Goal: Information Seeking & Learning: Learn about a topic

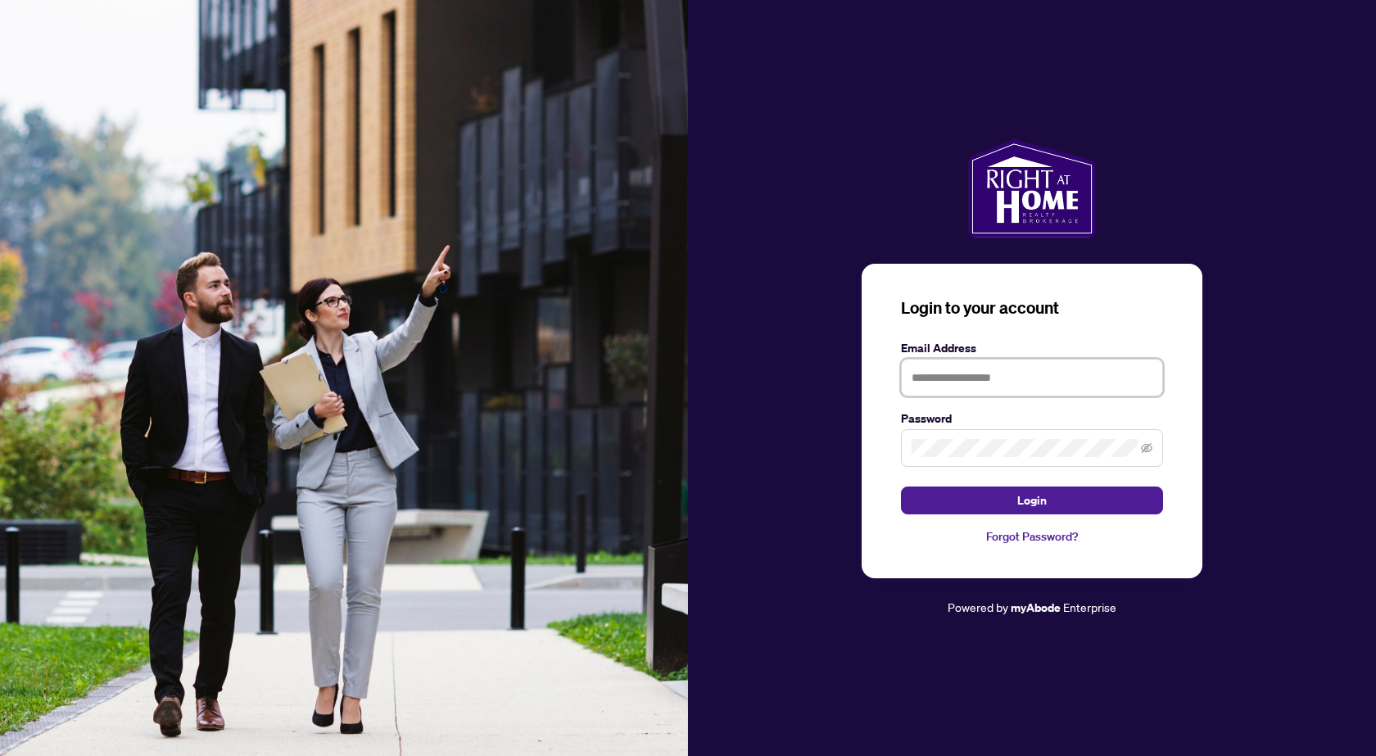
click at [1007, 378] on input "text" at bounding box center [1032, 378] width 262 height 38
type input "**********"
click at [901, 487] on button "Login" at bounding box center [1032, 501] width 262 height 28
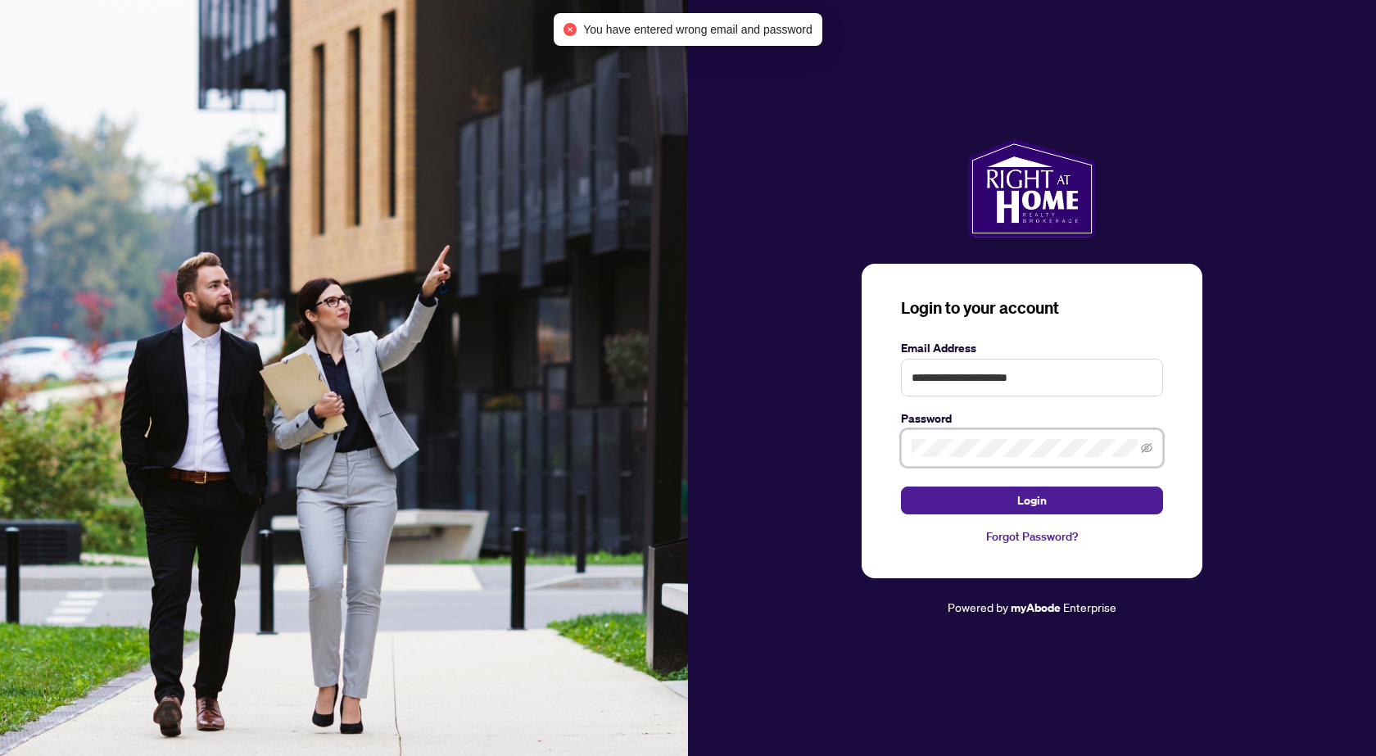
click at [901, 487] on button "Login" at bounding box center [1032, 501] width 262 height 28
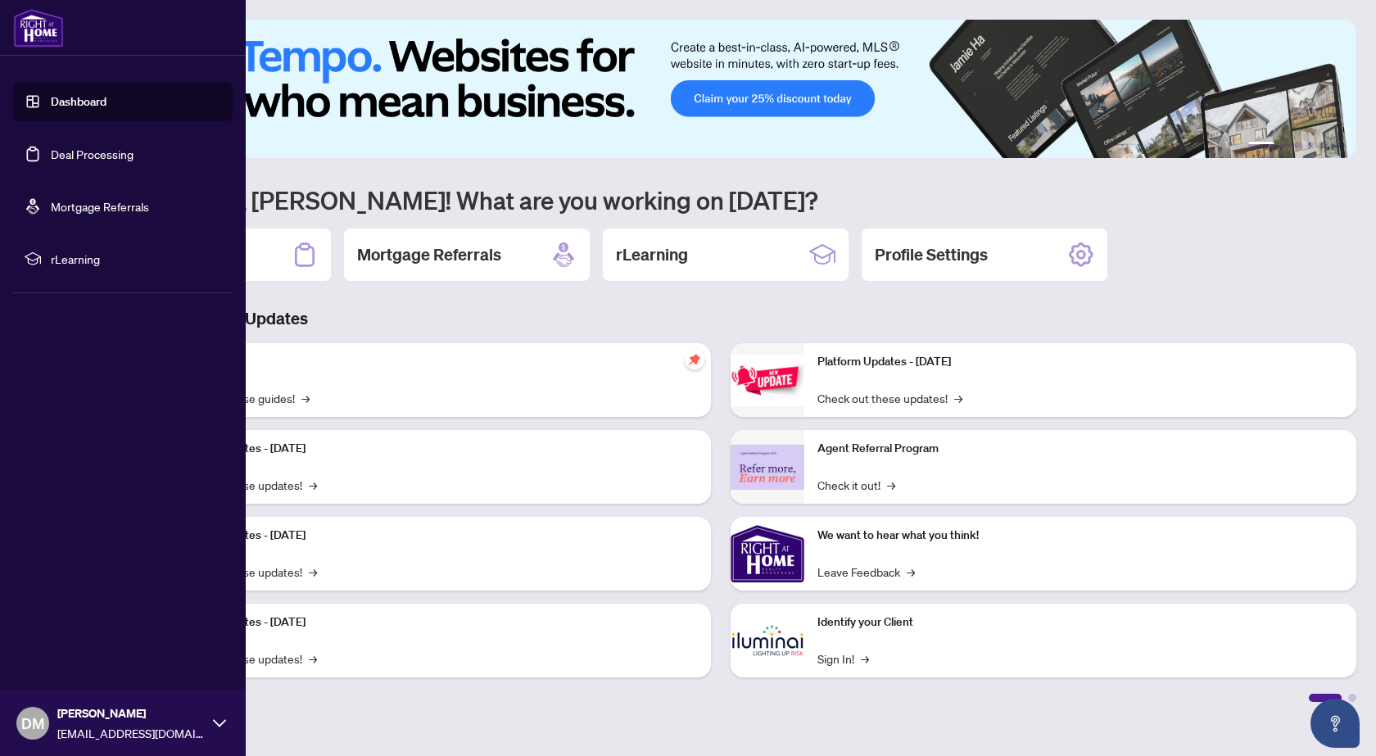
click at [63, 261] on span "rLearning" at bounding box center [136, 259] width 170 height 18
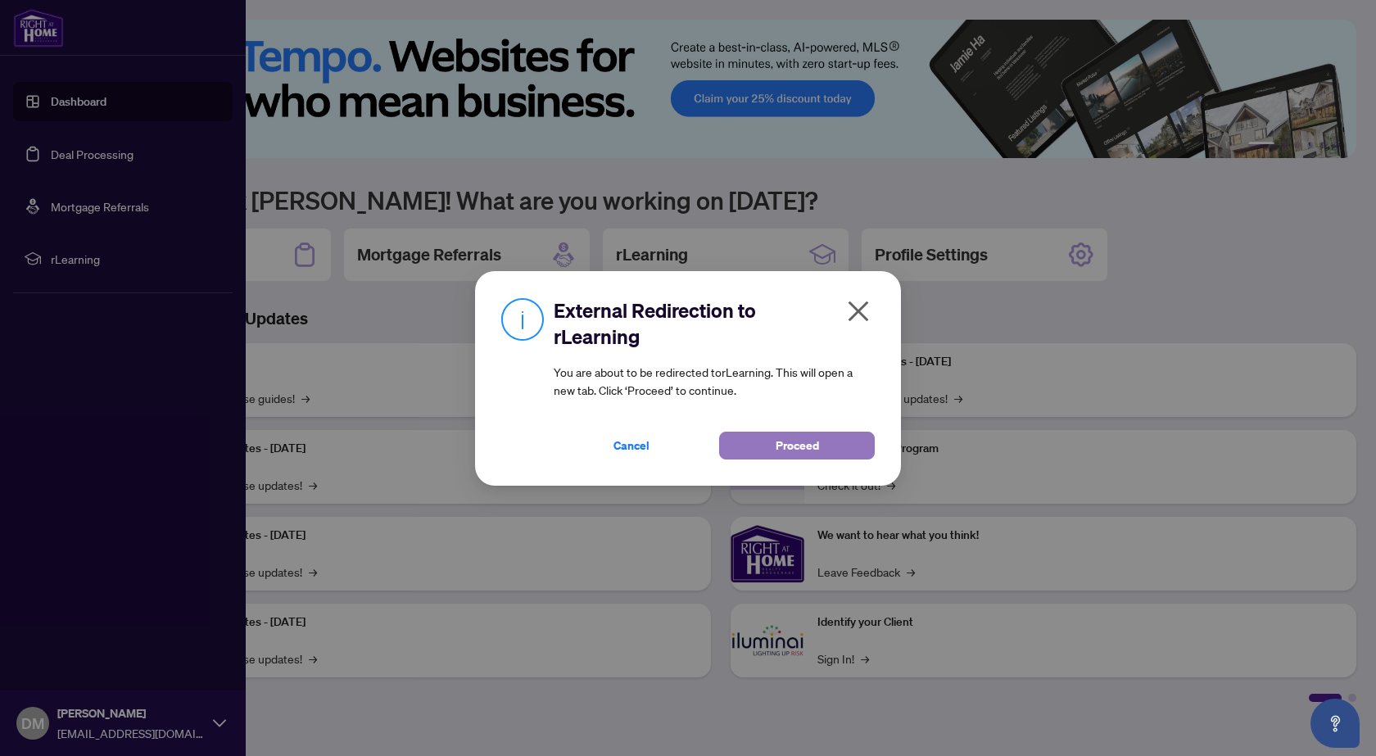
click at [818, 449] on span "Proceed" at bounding box center [797, 446] width 43 height 26
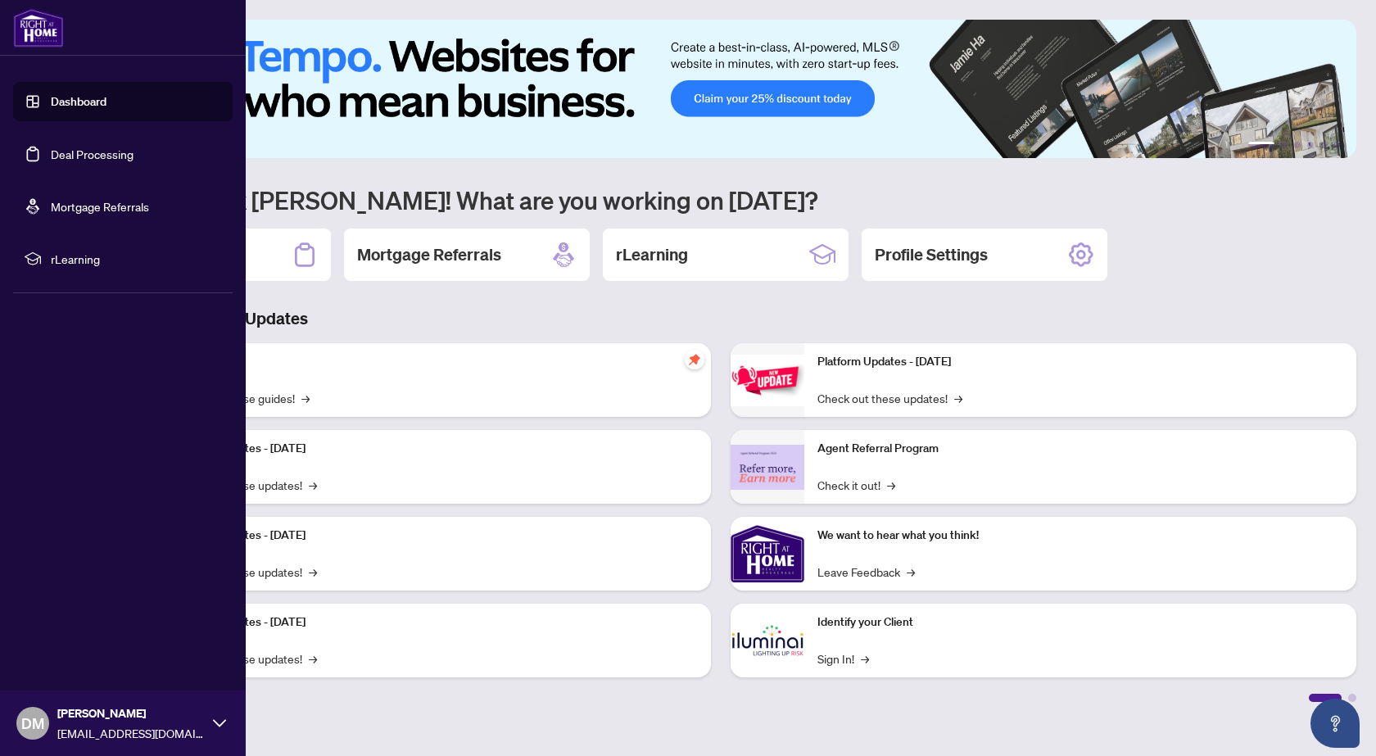
click at [70, 98] on link "Dashboard" at bounding box center [79, 101] width 56 height 15
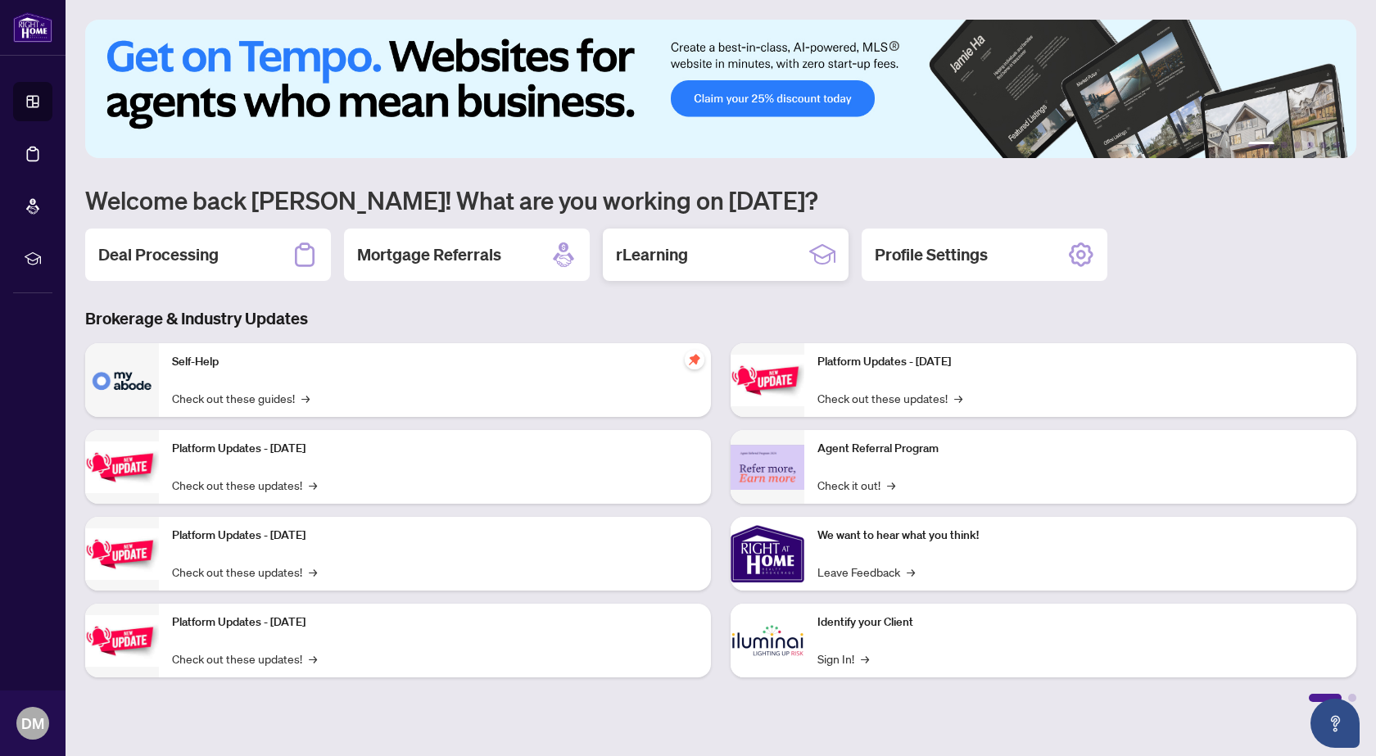
click at [681, 256] on h2 "rLearning" at bounding box center [652, 254] width 72 height 23
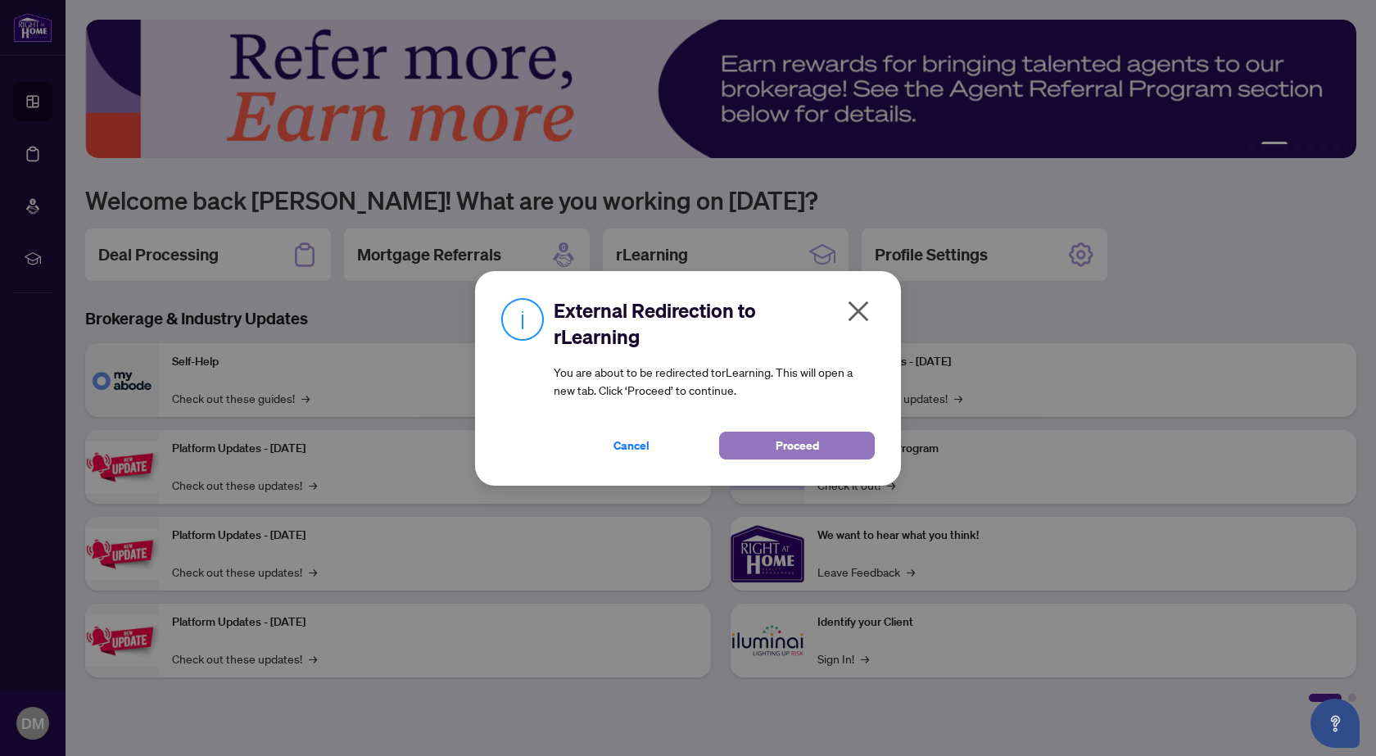
click at [782, 441] on span "Proceed" at bounding box center [797, 446] width 43 height 26
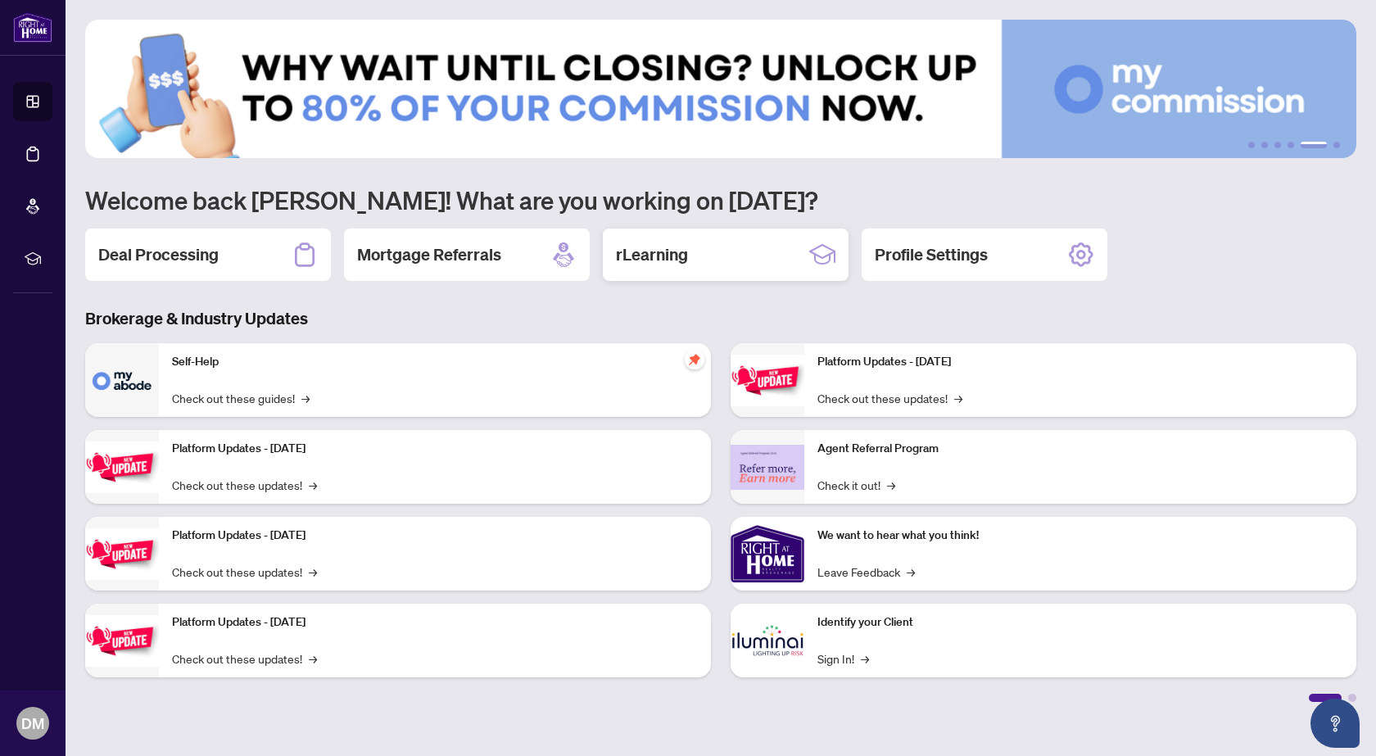
click at [673, 255] on h2 "rLearning" at bounding box center [652, 254] width 72 height 23
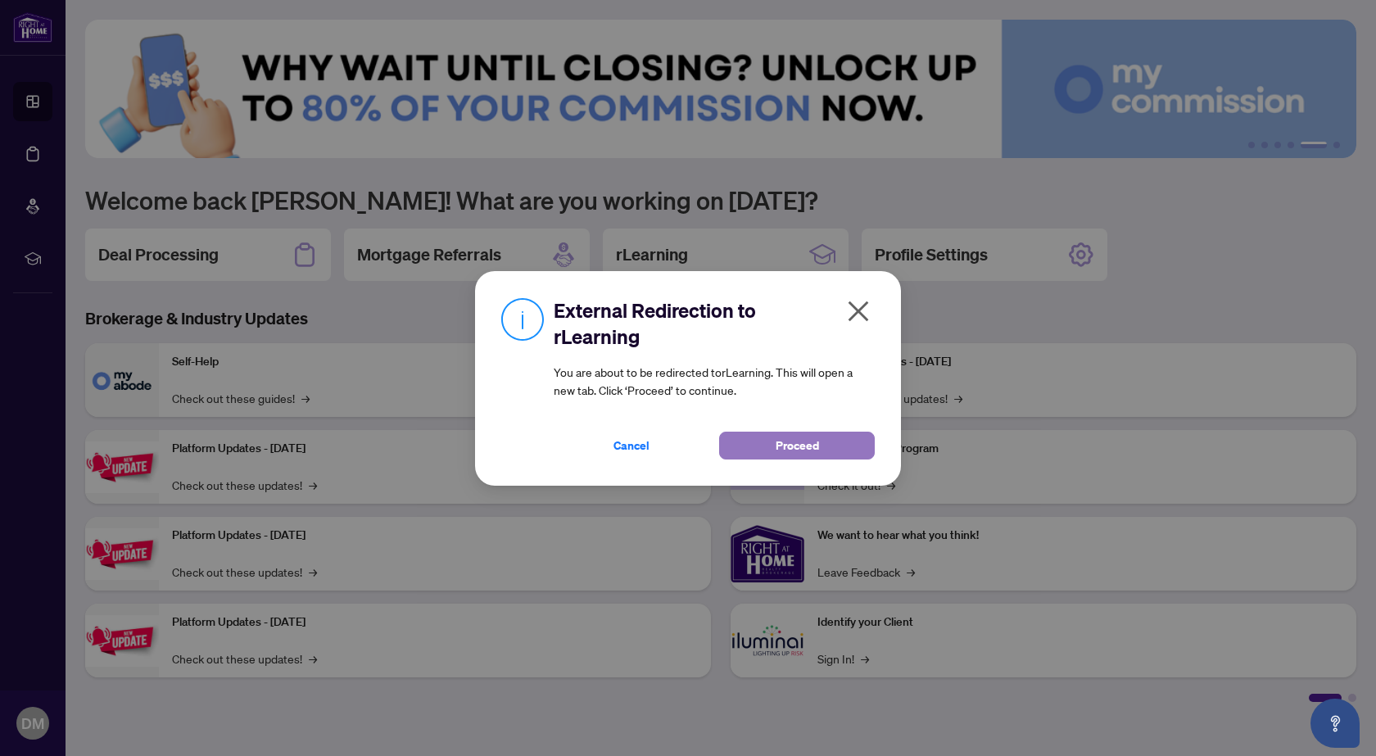
click at [805, 449] on span "Proceed" at bounding box center [797, 446] width 43 height 26
